Goal: Task Accomplishment & Management: Manage account settings

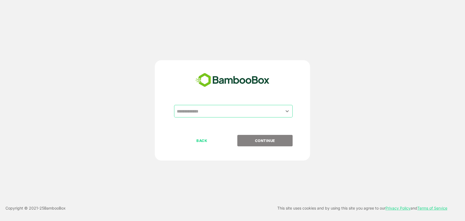
click at [239, 117] on div "​" at bounding box center [233, 111] width 119 height 13
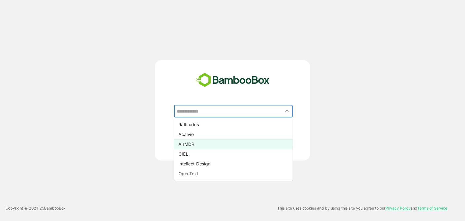
click at [216, 145] on li "AirMDR" at bounding box center [233, 144] width 119 height 10
type input "******"
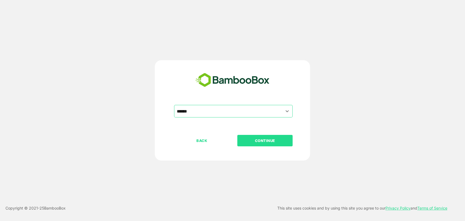
click at [245, 142] on p "CONTINUE" at bounding box center [265, 141] width 55 height 6
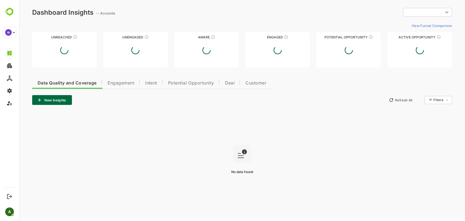
type input "**********"
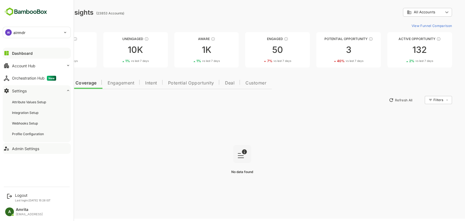
click at [35, 149] on div "Admin Settings" at bounding box center [25, 148] width 27 height 5
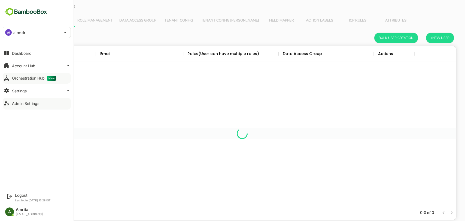
scroll to position [155, 420]
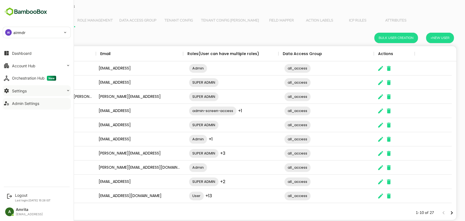
click at [56, 88] on button "Settings" at bounding box center [37, 90] width 68 height 11
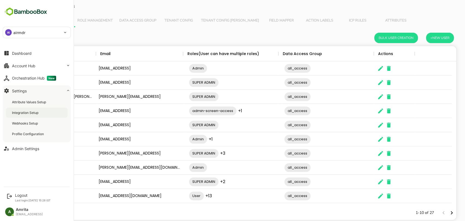
click at [46, 115] on div "Integration Setup" at bounding box center [37, 113] width 62 height 10
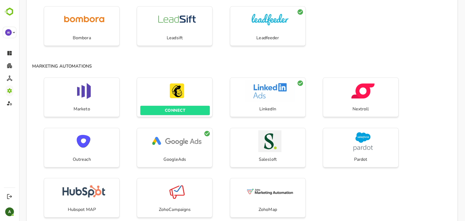
scroll to position [139, 0]
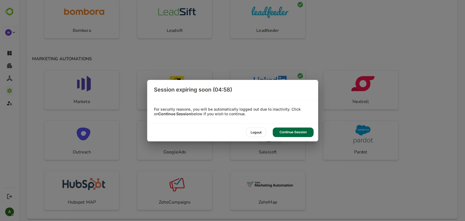
click at [288, 136] on div "Continue Session" at bounding box center [293, 133] width 41 height 10
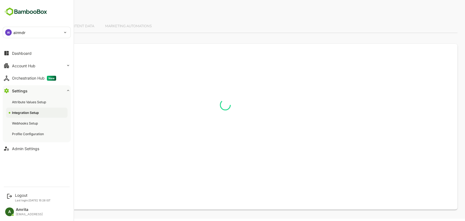
scroll to position [0, 0]
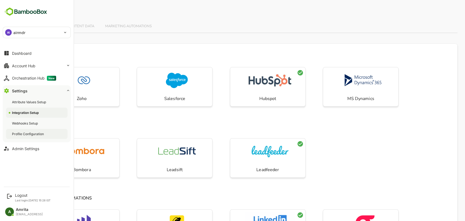
click at [28, 134] on div "Profile Configuration" at bounding box center [28, 134] width 33 height 5
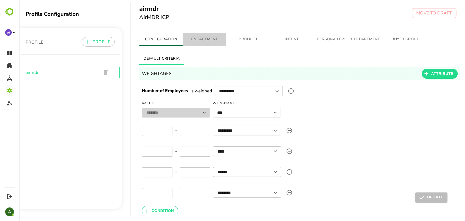
click at [214, 40] on span "ENGAGEMENT" at bounding box center [204, 39] width 37 height 7
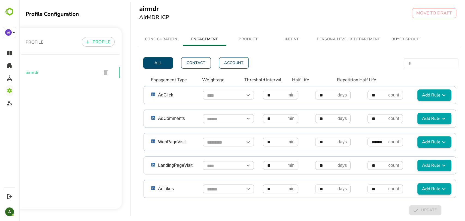
scroll to position [380, 0]
